Goal: Find specific page/section: Find specific page/section

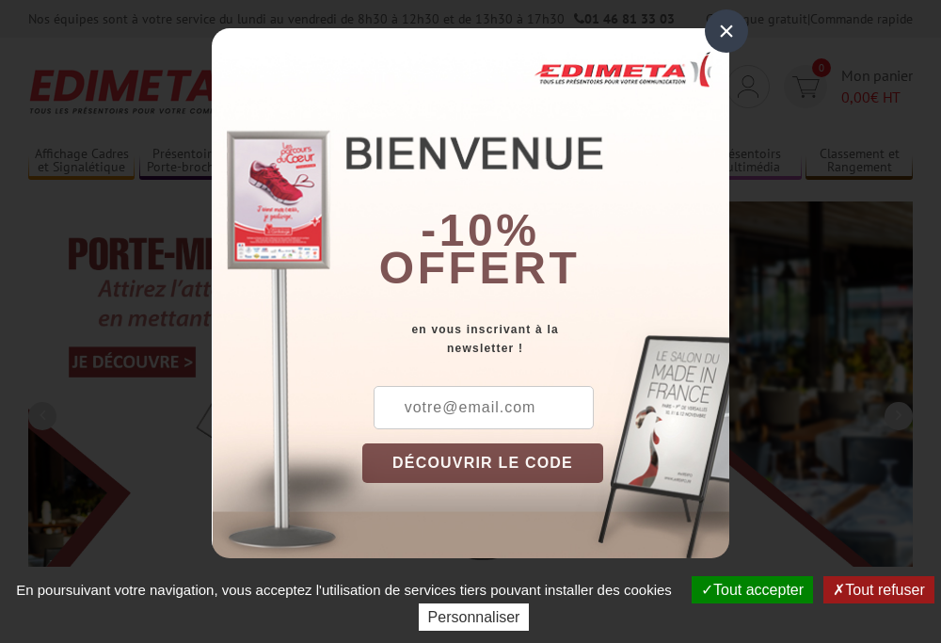
click at [743, 589] on button "Tout accepter" at bounding box center [751, 589] width 121 height 27
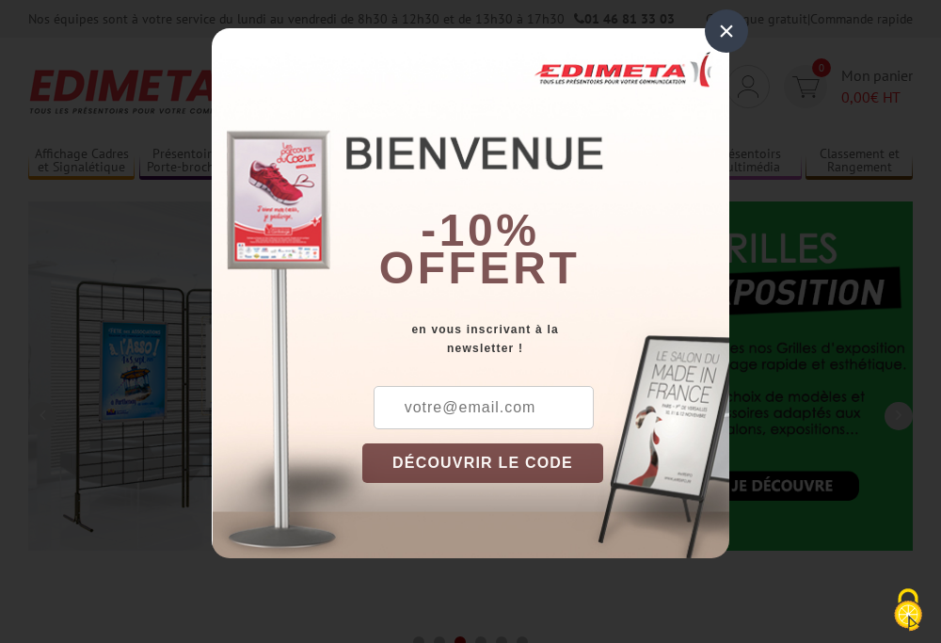
click at [726, 31] on div "×" at bounding box center [726, 30] width 43 height 43
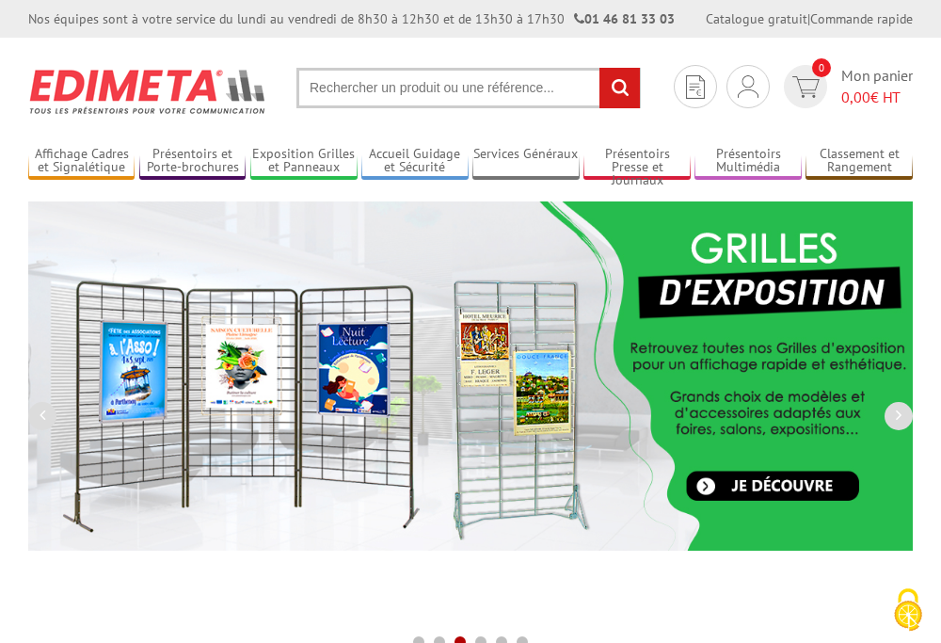
click at [0, 0] on div "Nos équipes sont à votre service du [DATE] au [DATE] de 8h30 à 12h30 et de 13h3…" at bounding box center [470, 19] width 941 height 38
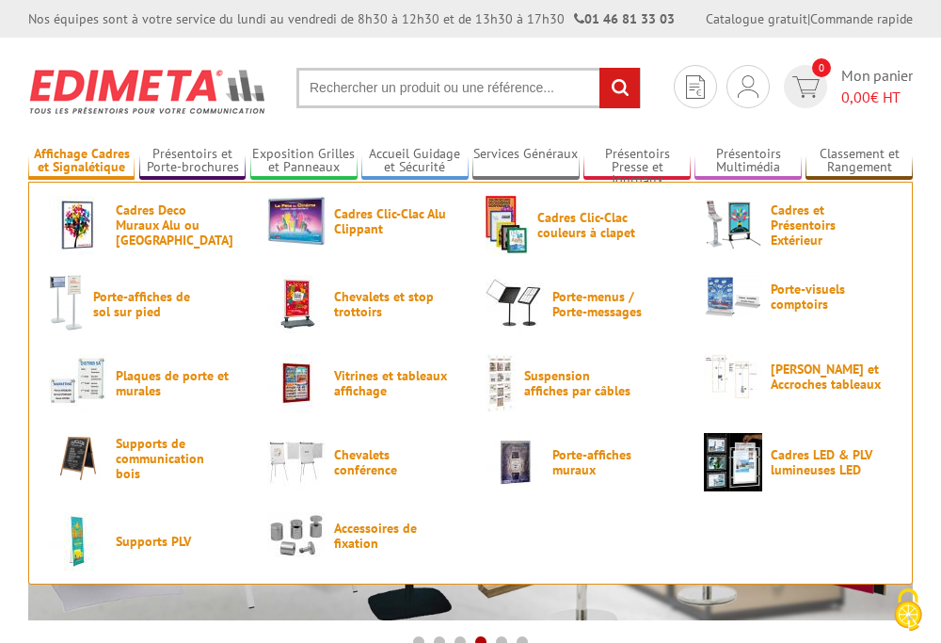
click at [81, 161] on link "Affichage Cadres et Signalétique" at bounding box center [81, 161] width 106 height 31
